Goal: Information Seeking & Learning: Learn about a topic

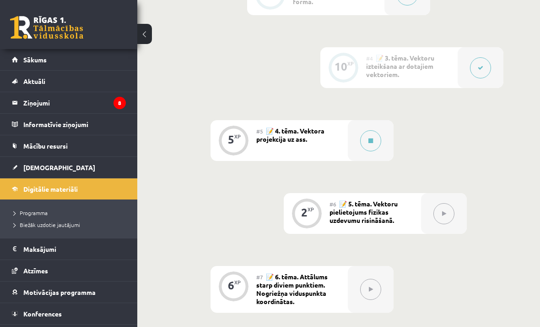
scroll to position [507, 0]
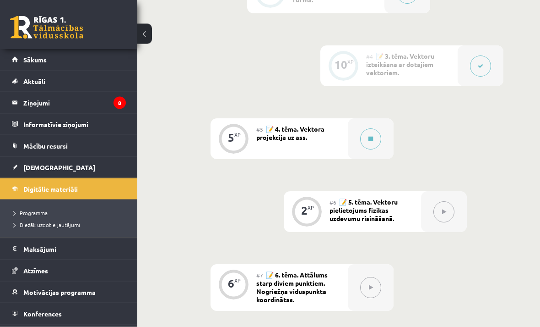
click at [374, 135] on button at bounding box center [370, 139] width 21 height 21
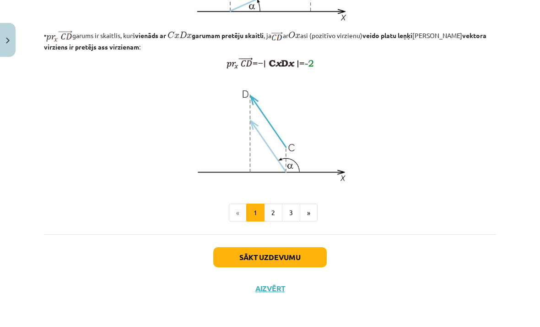
scroll to position [772, 0]
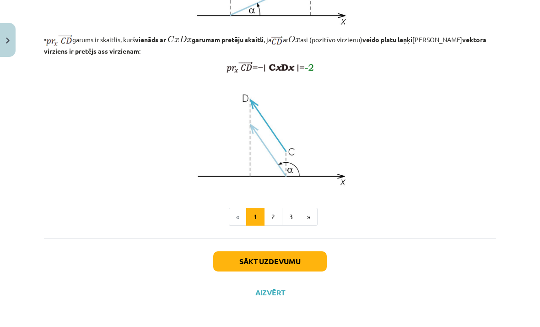
click at [303, 271] on button "Sākt uzdevumu" at bounding box center [270, 261] width 114 height 20
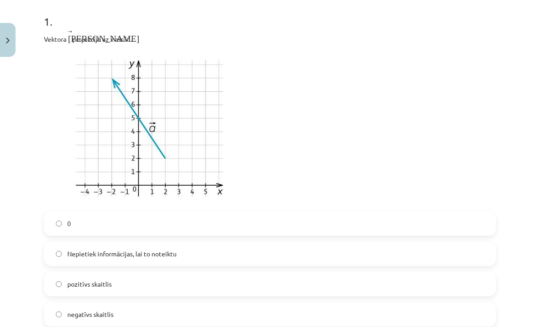
scroll to position [183, 0]
click at [118, 285] on label "pozitīvs skaitlis" at bounding box center [270, 283] width 451 height 23
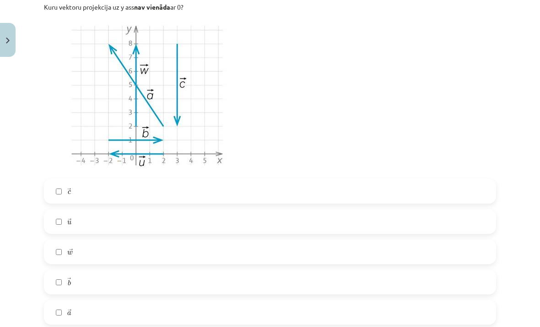
scroll to position [557, 0]
click at [169, 187] on label "→ c c →" at bounding box center [270, 191] width 451 height 23
click at [148, 248] on label "→ w w →" at bounding box center [270, 251] width 451 height 23
click at [139, 319] on label "→ a a →" at bounding box center [270, 311] width 451 height 23
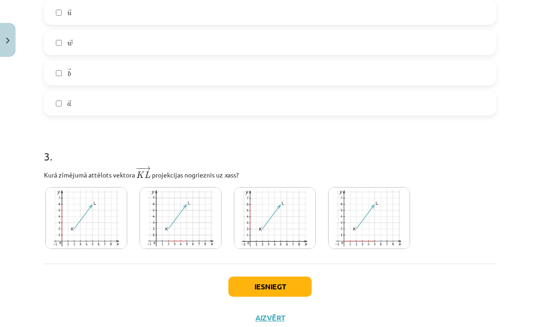
scroll to position [765, 0]
click at [200, 207] on img at bounding box center [181, 218] width 82 height 62
click at [249, 287] on button "Iesniegt" at bounding box center [270, 286] width 83 height 20
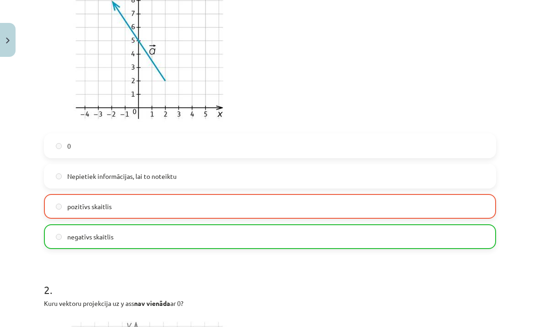
scroll to position [261, 0]
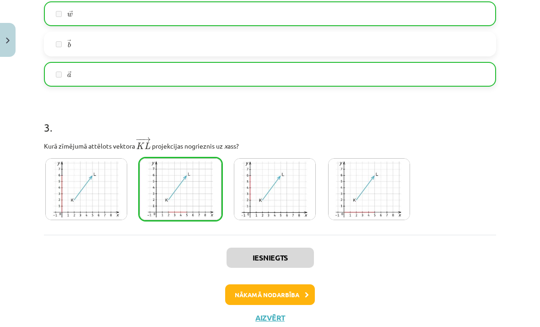
click at [295, 291] on button "Nākamā nodarbība" at bounding box center [270, 294] width 90 height 21
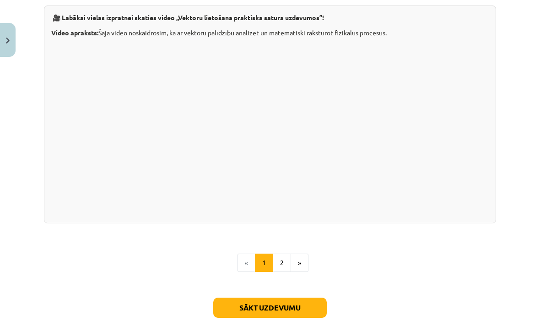
scroll to position [906, 0]
click at [289, 260] on button "2" at bounding box center [282, 262] width 18 height 18
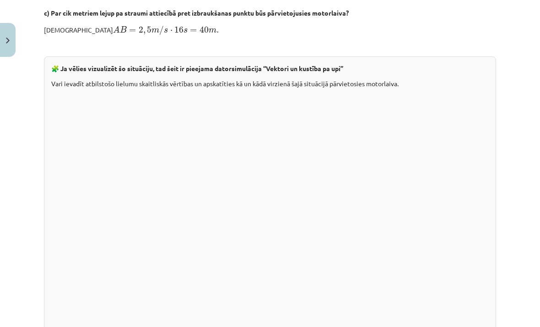
scroll to position [737, 0]
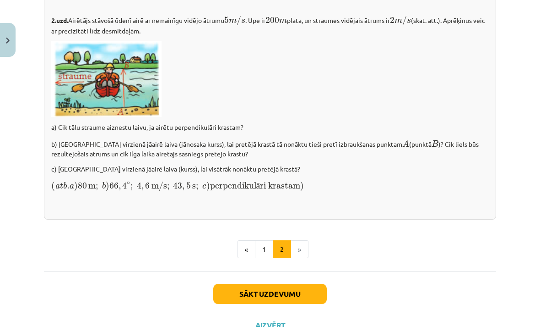
click at [264, 250] on button "1" at bounding box center [264, 249] width 18 height 18
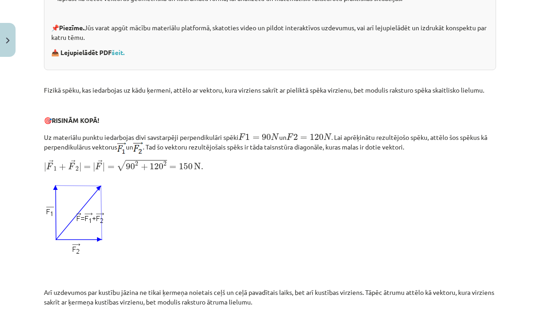
scroll to position [240, 0]
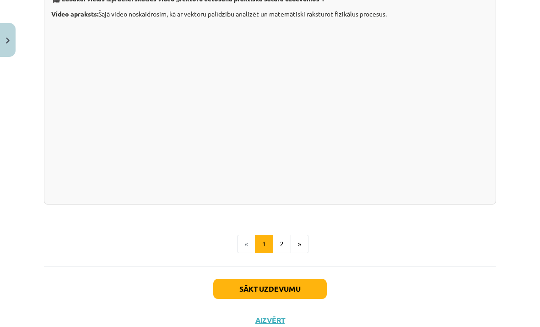
click at [287, 247] on button "2" at bounding box center [282, 244] width 18 height 18
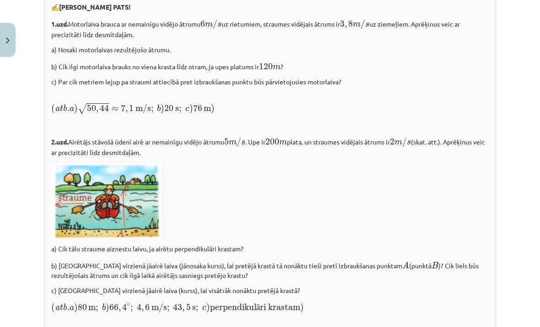
scroll to position [1162, 0]
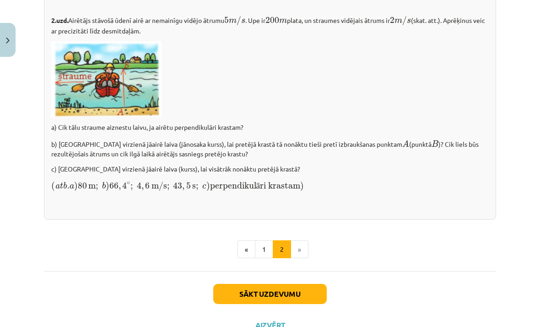
click at [287, 288] on button "Sākt uzdevumu" at bounding box center [270, 294] width 114 height 20
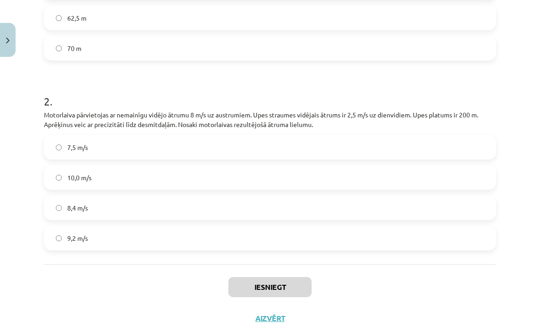
scroll to position [293, 0]
click at [67, 208] on label "8,4 m/s" at bounding box center [270, 207] width 451 height 23
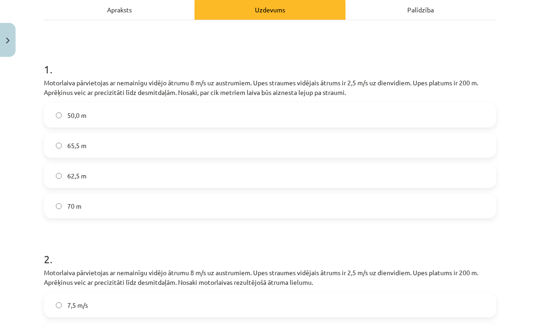
scroll to position [136, 0]
click at [171, 19] on div "Apraksts" at bounding box center [119, 9] width 151 height 21
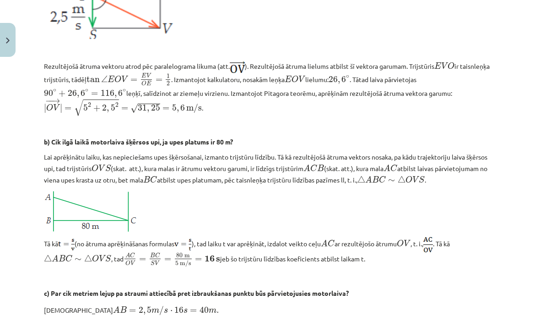
scroll to position [438, 0]
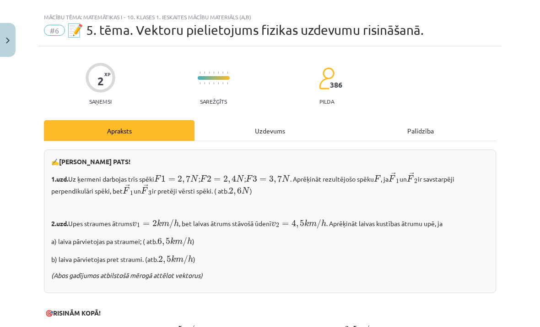
click at [303, 134] on div "Uzdevums" at bounding box center [270, 130] width 151 height 21
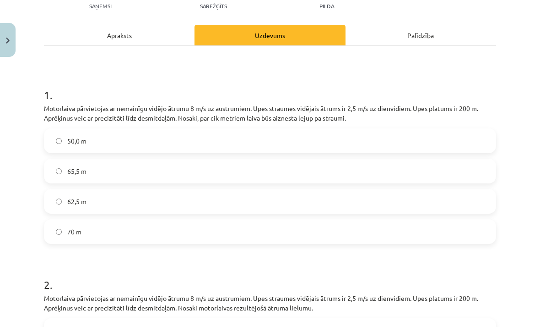
scroll to position [110, 0]
click at [164, 38] on div "Apraksts" at bounding box center [119, 34] width 151 height 21
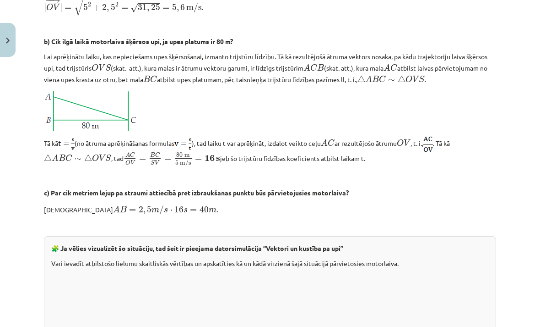
scroll to position [539, 0]
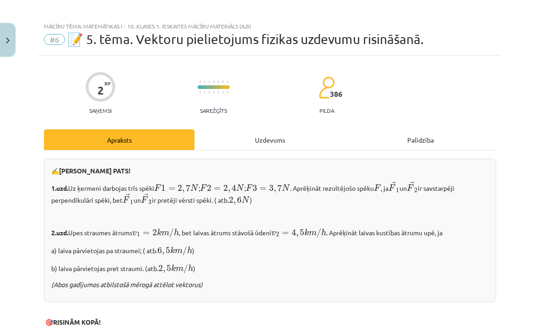
click at [284, 141] on div "Uzdevums" at bounding box center [270, 139] width 151 height 21
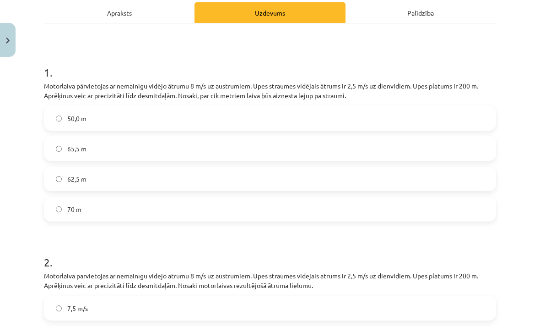
scroll to position [132, 0]
click at [104, 181] on label "62,5 m" at bounding box center [270, 178] width 451 height 23
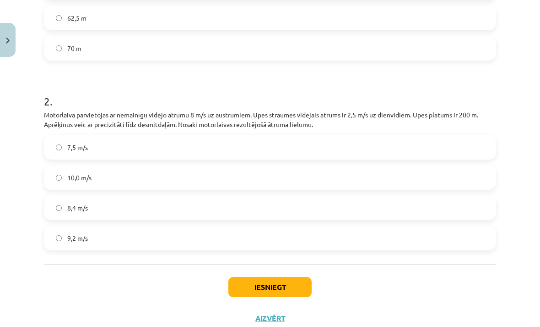
scroll to position [293, 0]
click at [272, 288] on button "Iesniegt" at bounding box center [270, 287] width 83 height 20
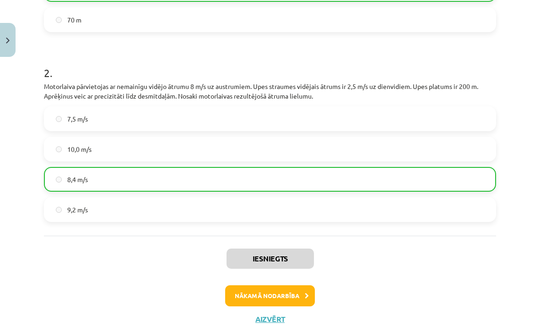
click at [254, 301] on button "Nākamā nodarbība" at bounding box center [270, 295] width 90 height 21
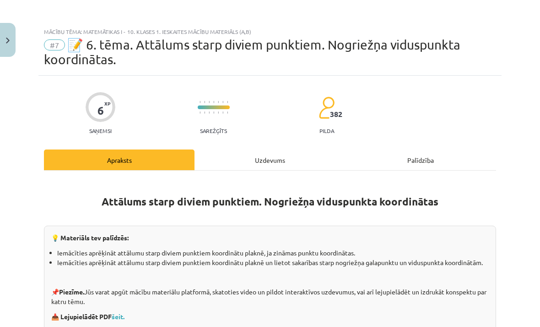
scroll to position [0, 0]
